Goal: Subscribe to service/newsletter

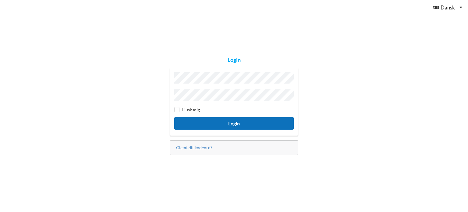
click at [238, 124] on button "Login" at bounding box center [234, 123] width 120 height 13
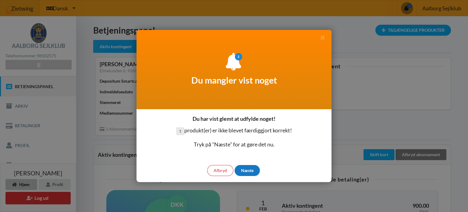
click at [249, 169] on div "Næste" at bounding box center [247, 170] width 25 height 11
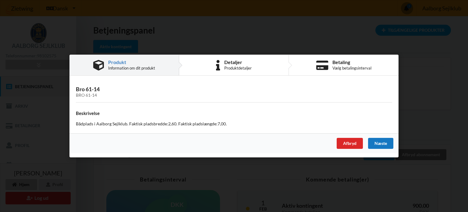
click at [381, 143] on div "Næste" at bounding box center [380, 143] width 25 height 11
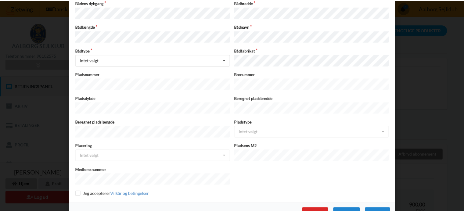
scroll to position [162, 0]
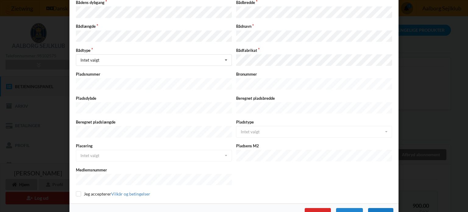
click at [380, 208] on div "Næste" at bounding box center [380, 213] width 25 height 11
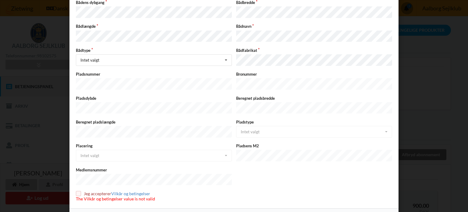
click at [77, 191] on input "checkbox" at bounding box center [78, 193] width 5 height 5
checkbox input "true"
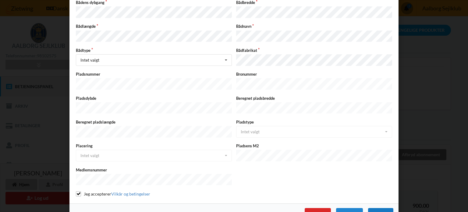
click at [373, 208] on div "Næste" at bounding box center [380, 213] width 25 height 11
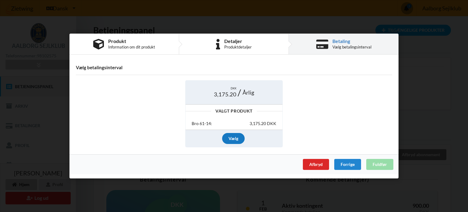
click at [230, 139] on div "Vælg" at bounding box center [233, 138] width 23 height 11
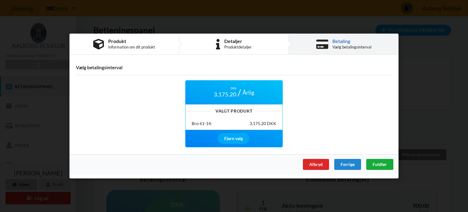
click at [375, 163] on span "Fuldfør" at bounding box center [380, 164] width 14 height 5
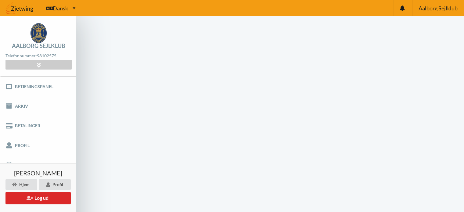
scroll to position [24, 0]
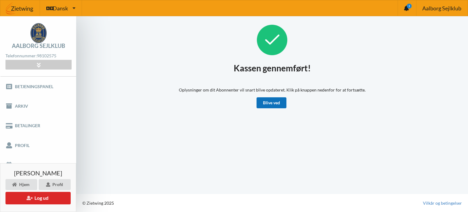
click at [270, 100] on link "Blive ved" at bounding box center [272, 102] width 30 height 11
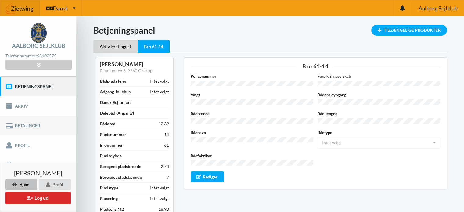
click at [27, 126] on link "Betalinger" at bounding box center [38, 126] width 76 height 20
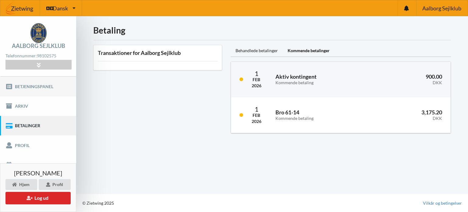
click at [19, 84] on link "Betjeningspanel" at bounding box center [38, 87] width 76 height 20
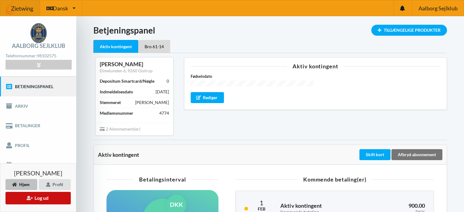
click at [40, 197] on button "Log ud" at bounding box center [37, 198] width 65 height 13
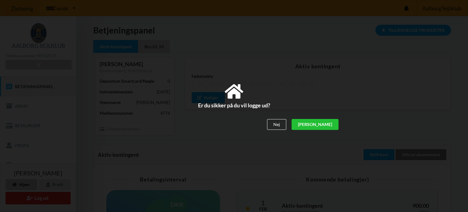
click at [331, 125] on div "[PERSON_NAME]" at bounding box center [315, 124] width 47 height 11
